Goal: Information Seeking & Learning: Learn about a topic

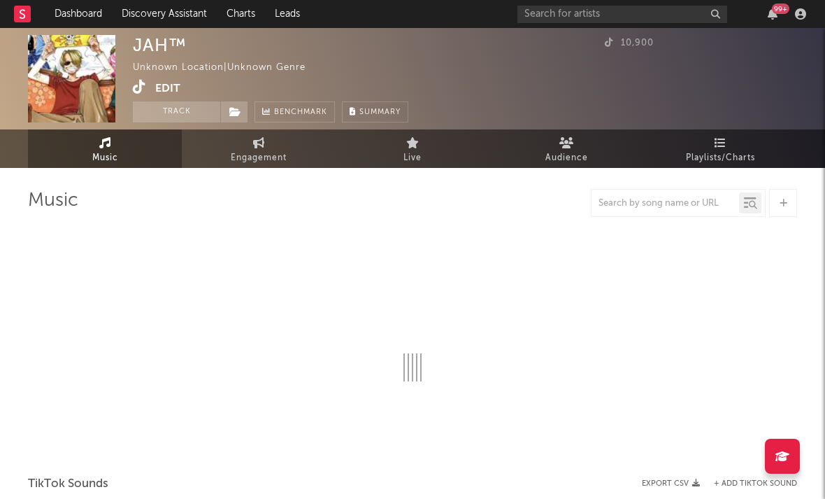
select select "1w"
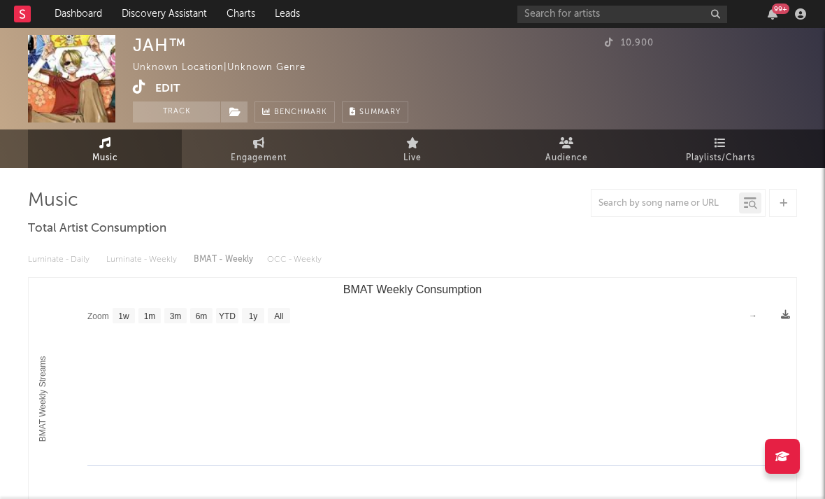
click at [135, 80] on icon at bounding box center [139, 87] width 13 height 14
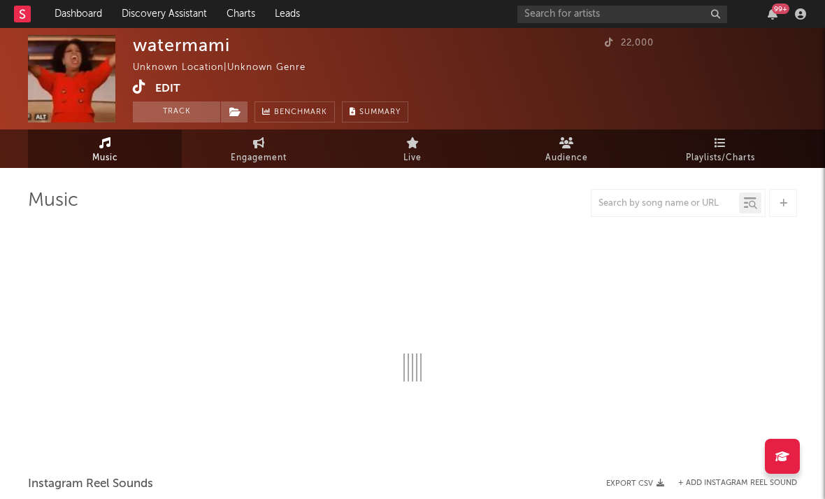
select select "1w"
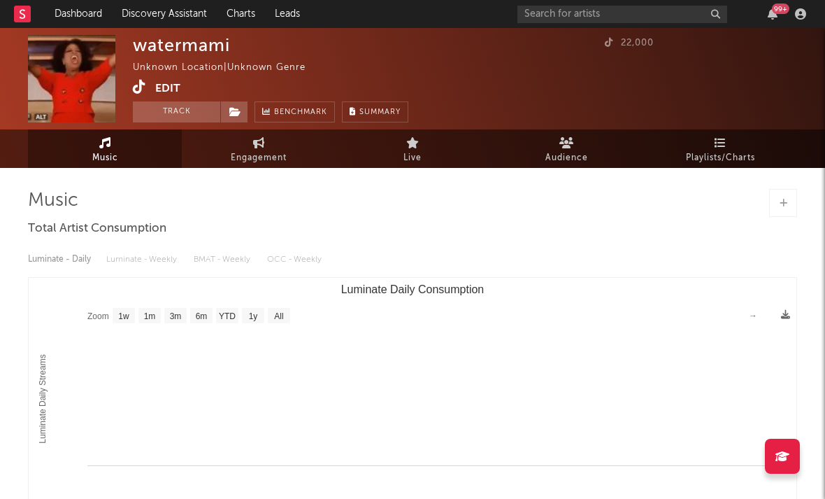
click at [138, 86] on icon at bounding box center [139, 87] width 13 height 14
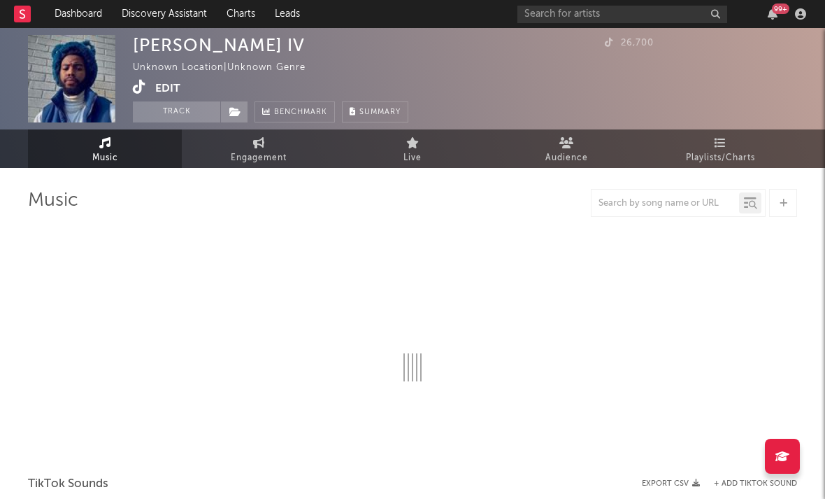
select select "1w"
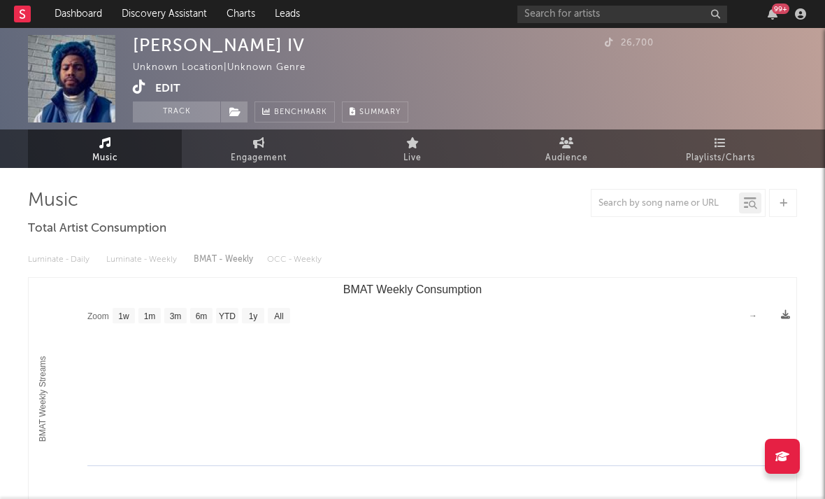
click at [143, 94] on icon at bounding box center [139, 87] width 13 height 14
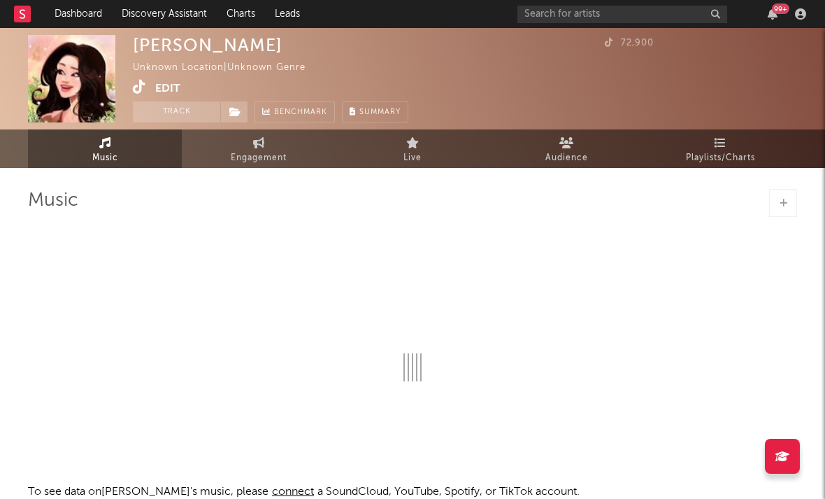
select select "1w"
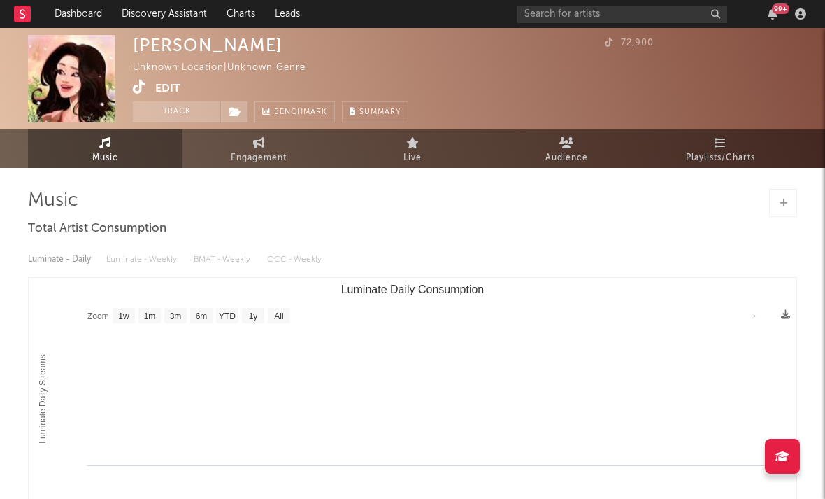
click at [129, 84] on div "mike Unknown Location | Unknown Genre Edit Track Benchmark Summary 72,900" at bounding box center [412, 78] width 825 height 101
click at [134, 85] on icon at bounding box center [139, 87] width 13 height 14
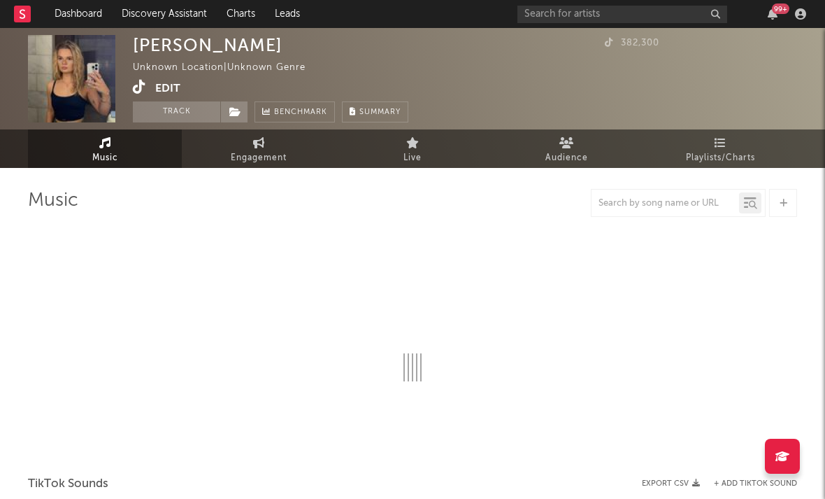
select select "1w"
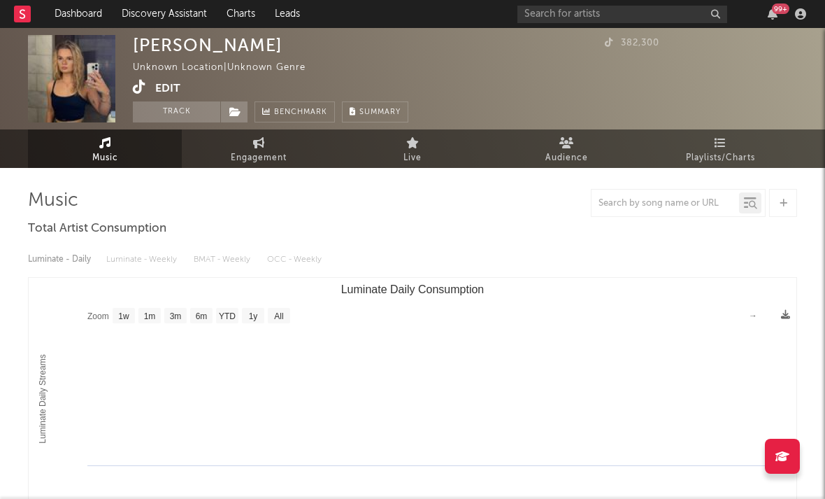
click at [140, 95] on link at bounding box center [139, 88] width 13 height 14
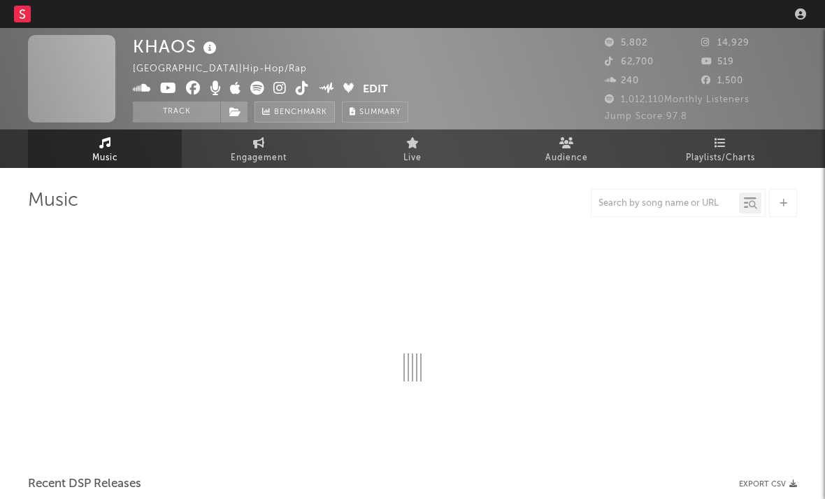
select select "1w"
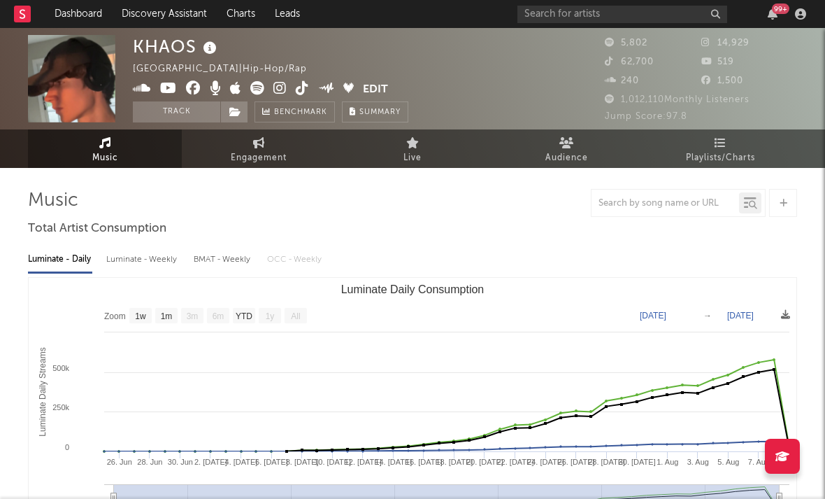
click at [279, 91] on icon at bounding box center [279, 88] width 13 height 14
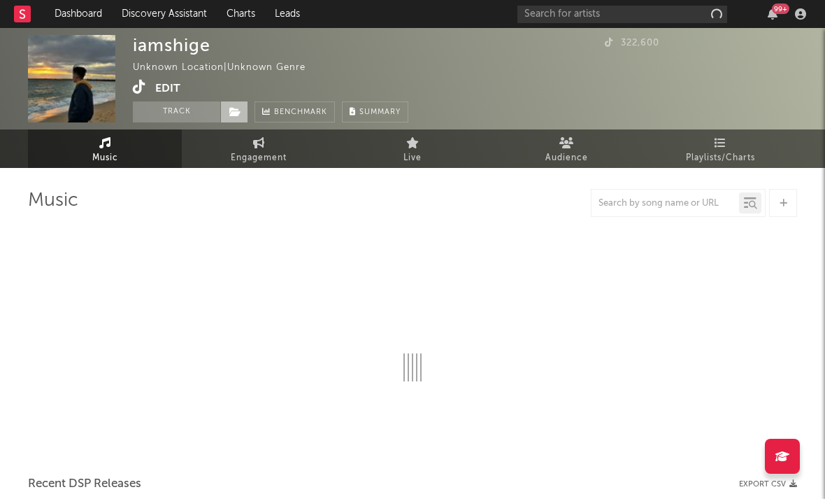
select select "1w"
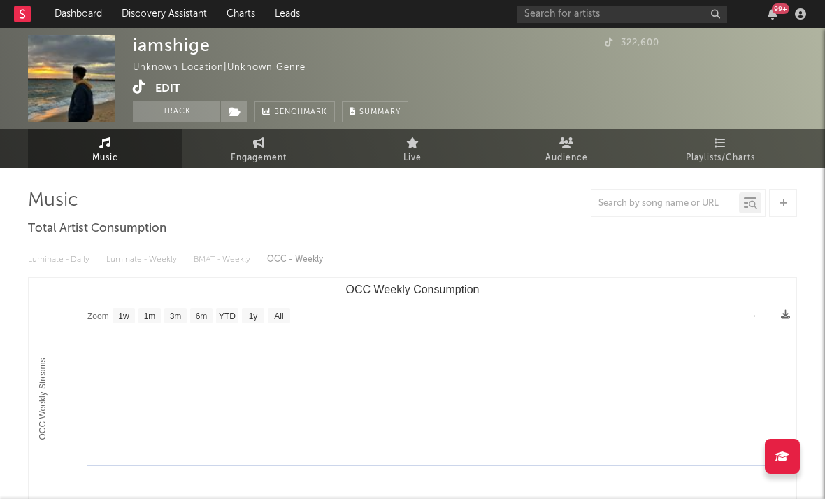
click at [140, 89] on icon at bounding box center [139, 87] width 13 height 14
click at [143, 87] on icon at bounding box center [139, 87] width 13 height 14
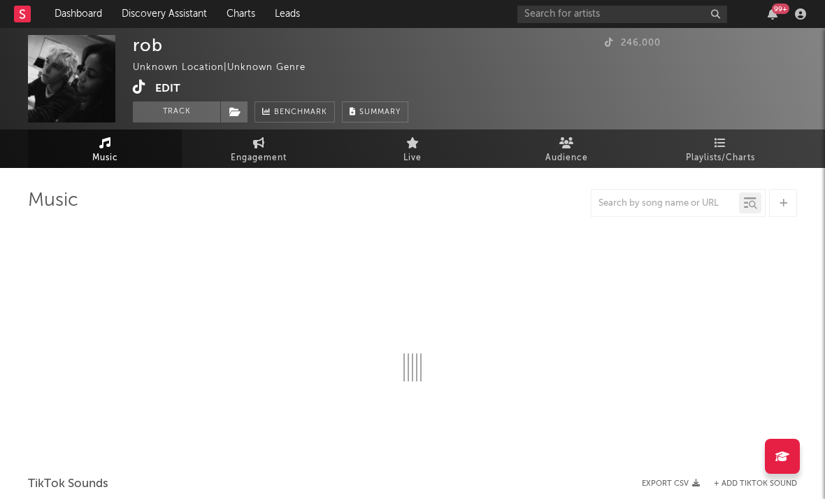
select select "1w"
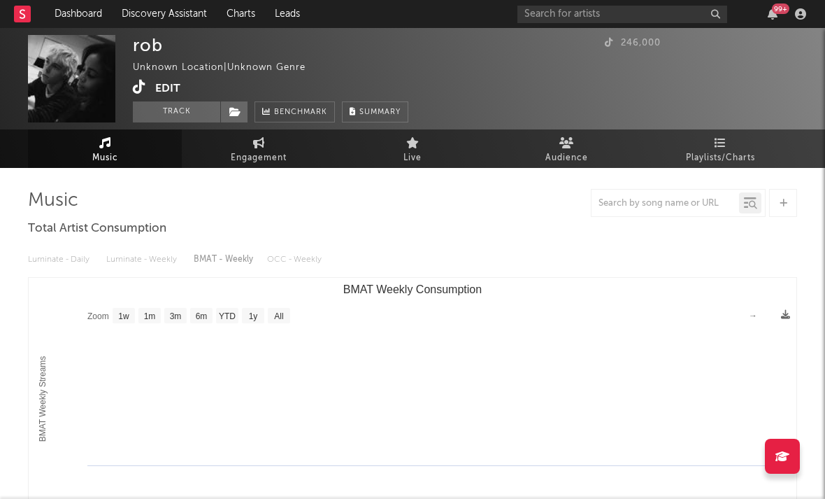
click at [141, 94] on link at bounding box center [139, 88] width 13 height 14
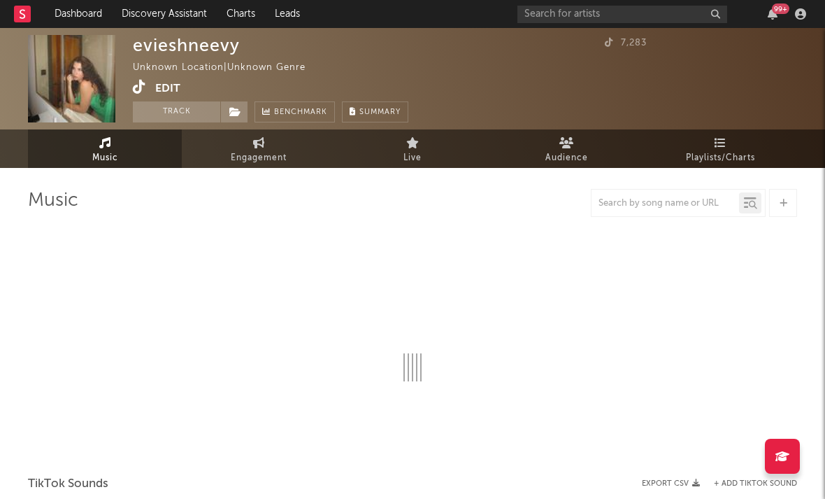
select select "1w"
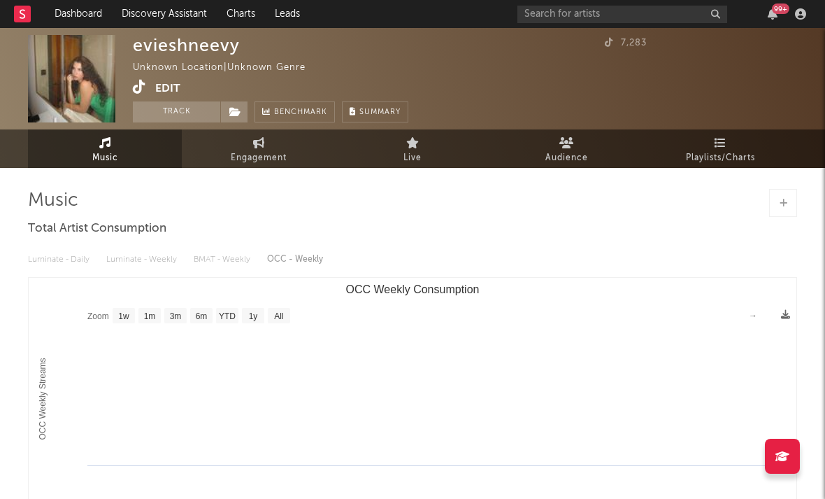
click at [129, 83] on div "evieshneevy Unknown Location | Unknown Genre Edit Track Benchmark Summary 7,283" at bounding box center [412, 78] width 825 height 101
click at [138, 85] on icon at bounding box center [139, 87] width 13 height 14
click at [138, 88] on icon at bounding box center [139, 87] width 13 height 14
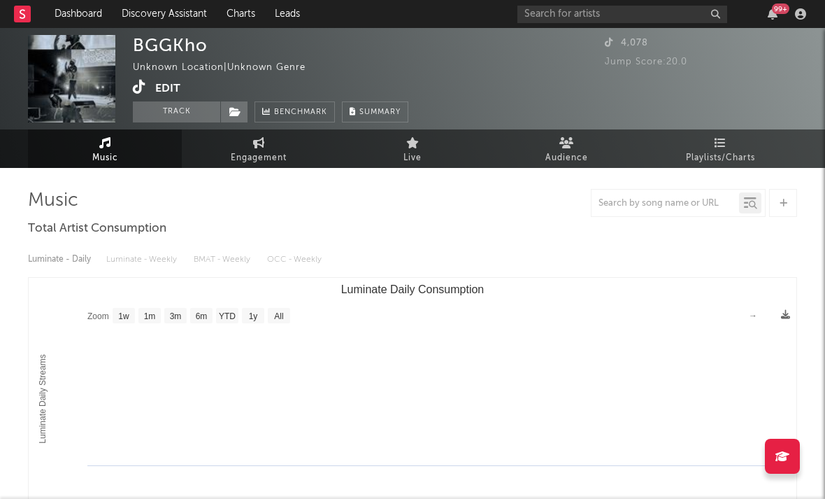
select select "1w"
